Goal: Find specific page/section: Find specific page/section

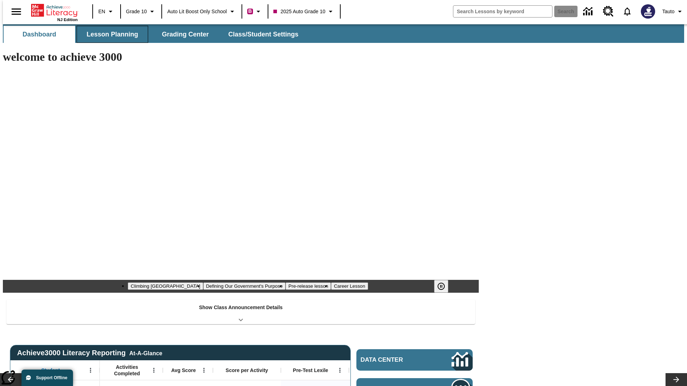
click at [109, 34] on button "Lesson Planning" at bounding box center [113, 34] width 72 height 17
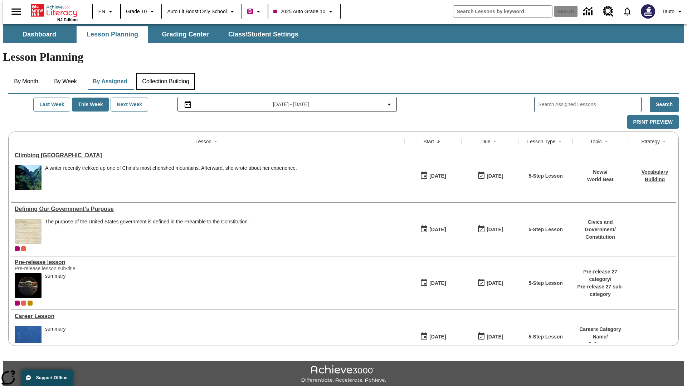
click at [165, 73] on button "Collection Building" at bounding box center [165, 81] width 59 height 17
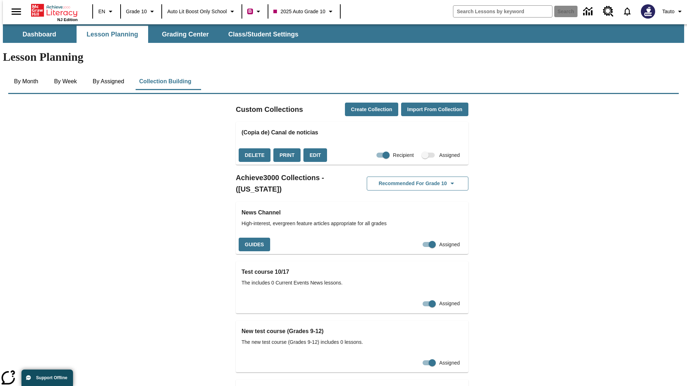
checkbox input "true"
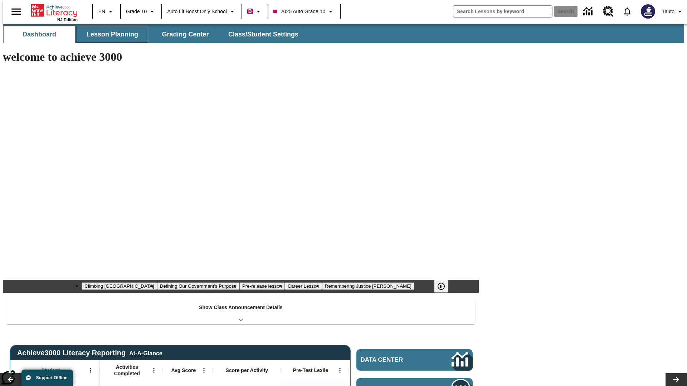
click at [109, 34] on button "Lesson Planning" at bounding box center [113, 34] width 72 height 17
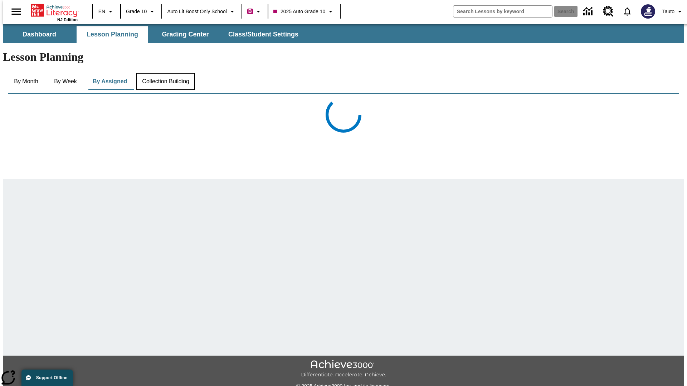
click at [165, 73] on button "Collection Building" at bounding box center [165, 81] width 59 height 17
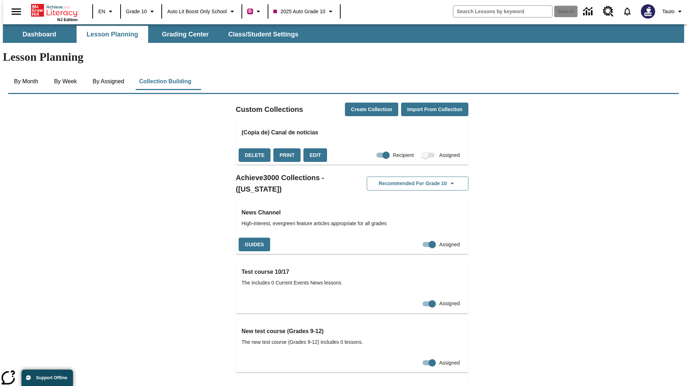
checkbox input "false"
